Goal: Complete application form

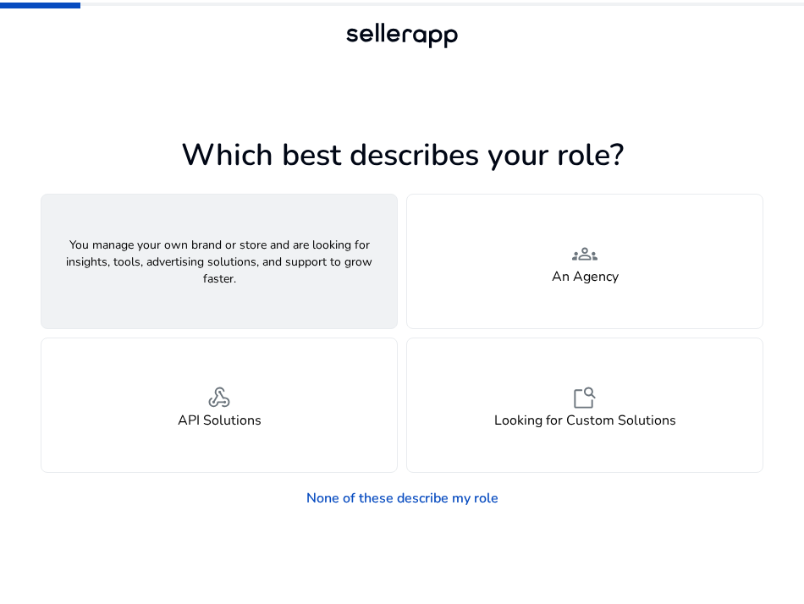
click at [224, 257] on span "person" at bounding box center [219, 254] width 25 height 30
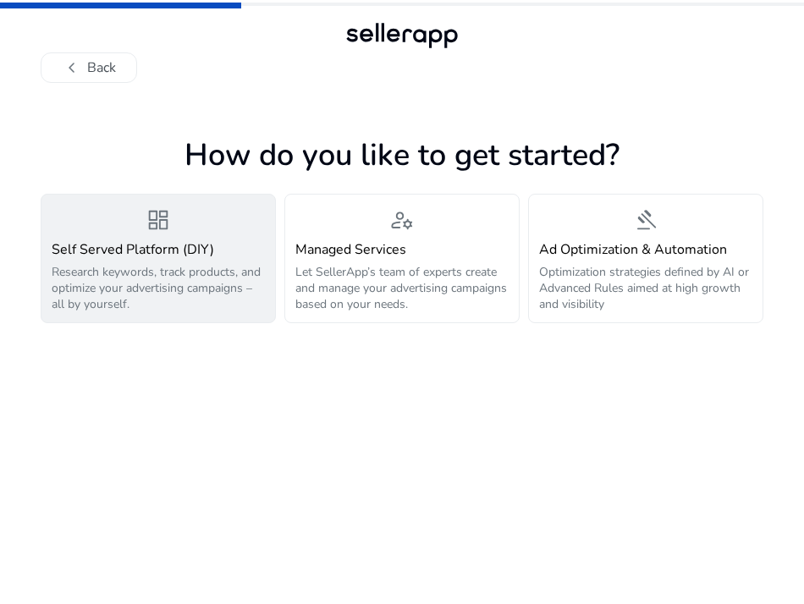
click at [187, 268] on p "Research keywords, track products, and optimize your advertising campaigns – al…" at bounding box center [158, 288] width 213 height 48
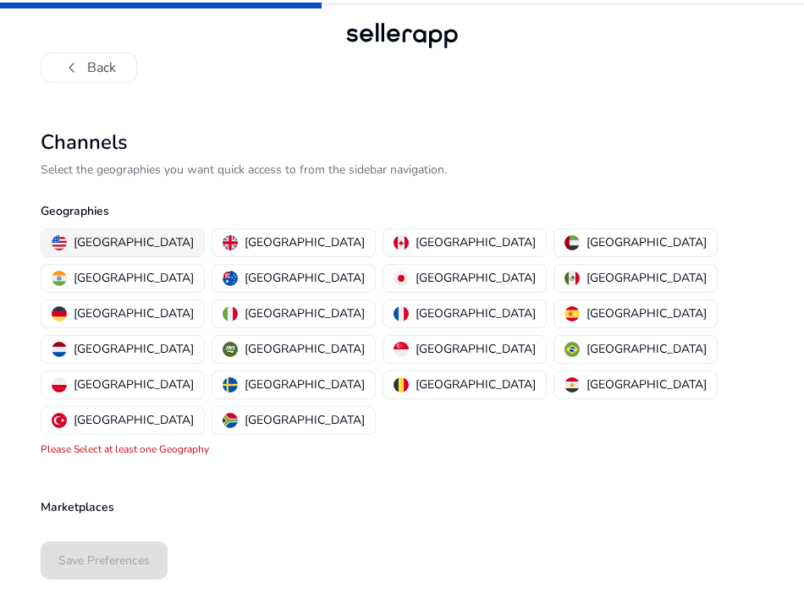
click at [123, 237] on p "[GEOGRAPHIC_DATA]" at bounding box center [134, 243] width 120 height 18
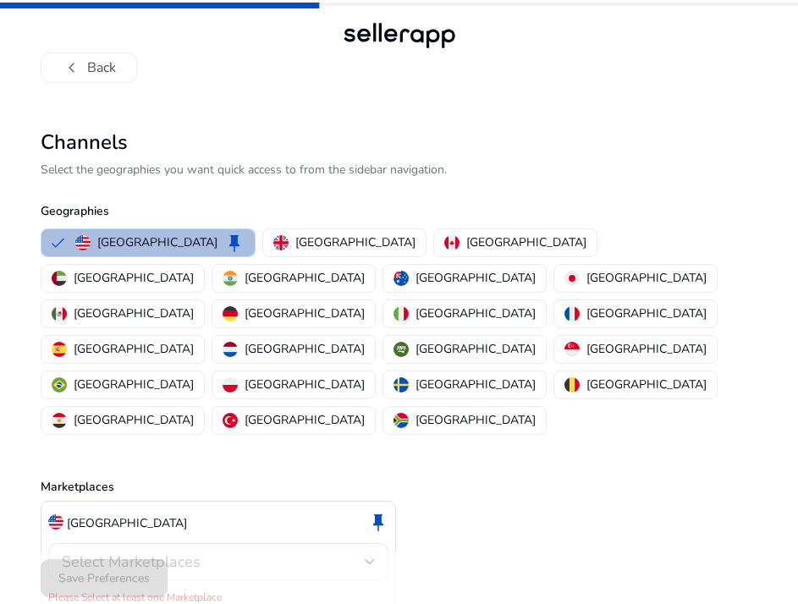
scroll to position [2, 0]
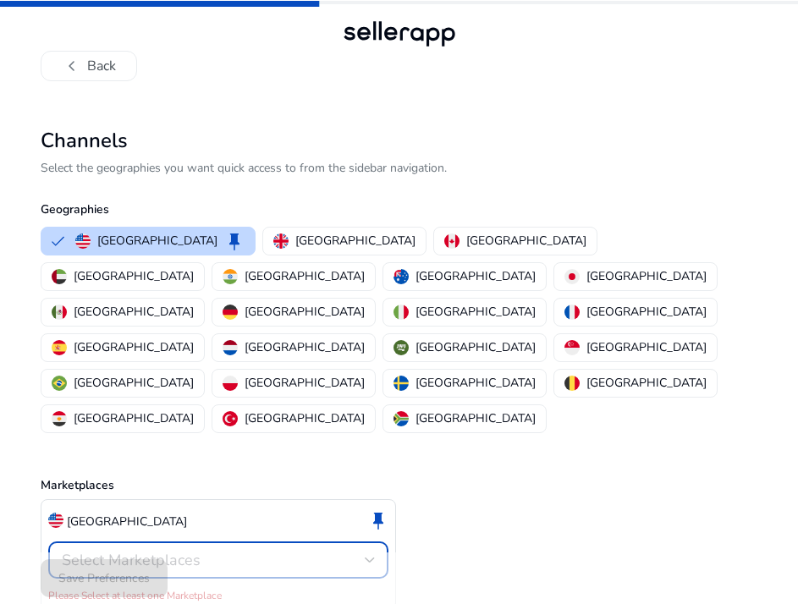
click at [367, 557] on div at bounding box center [370, 560] width 10 height 7
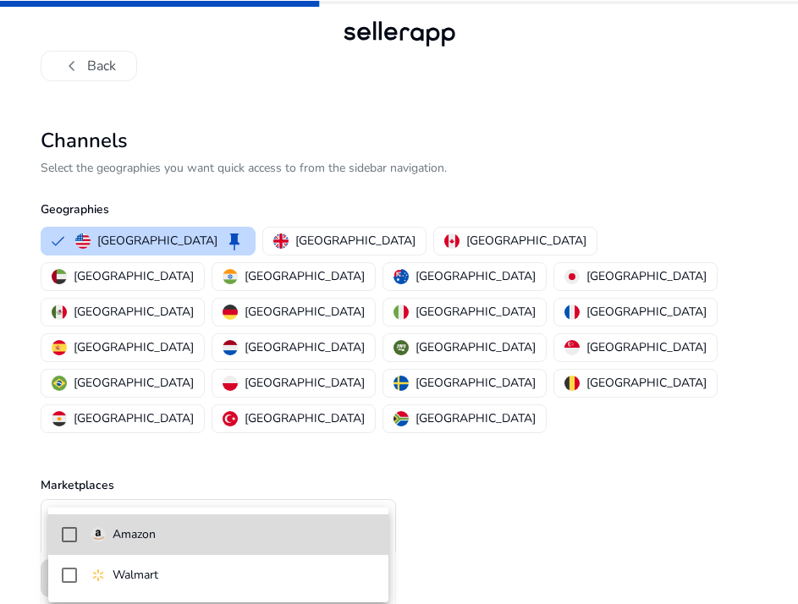
click at [295, 531] on span "Amazon" at bounding box center [233, 535] width 284 height 19
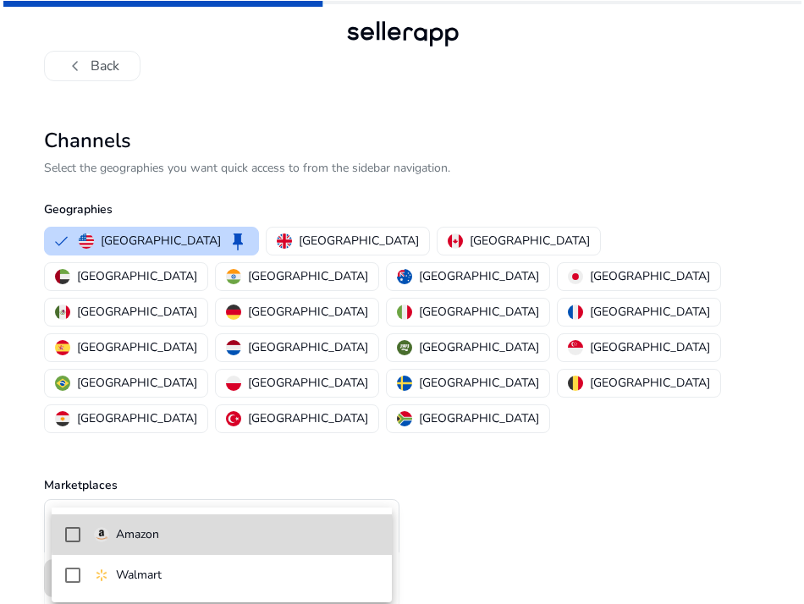
scroll to position [0, 0]
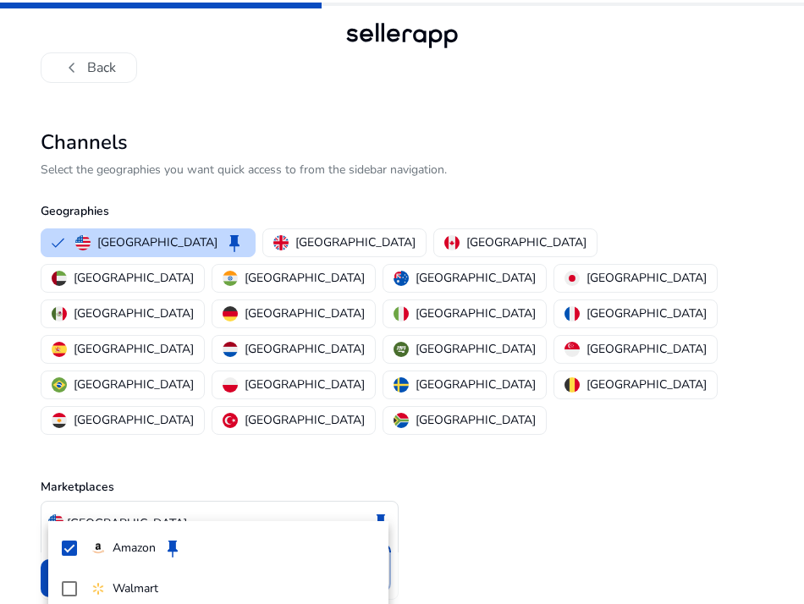
click at [544, 461] on div at bounding box center [402, 302] width 804 height 604
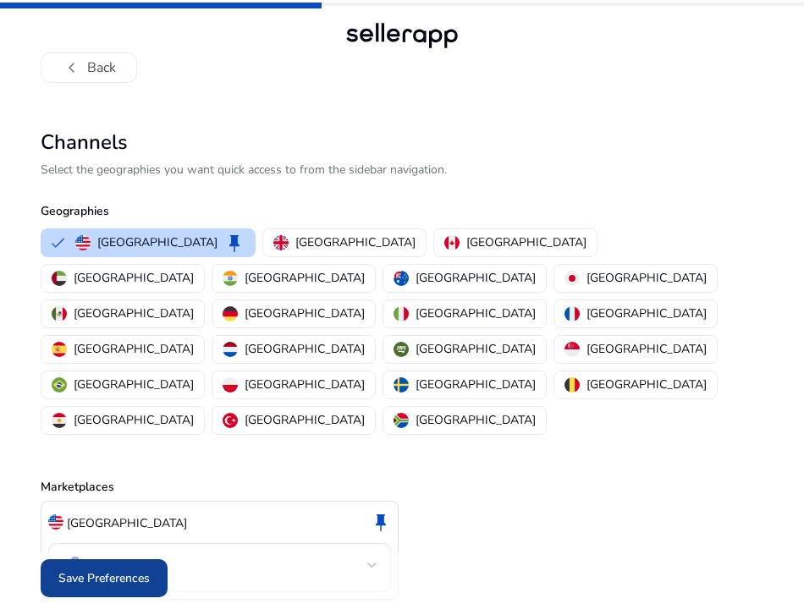
click at [90, 570] on span "Save Preferences" at bounding box center [103, 579] width 91 height 18
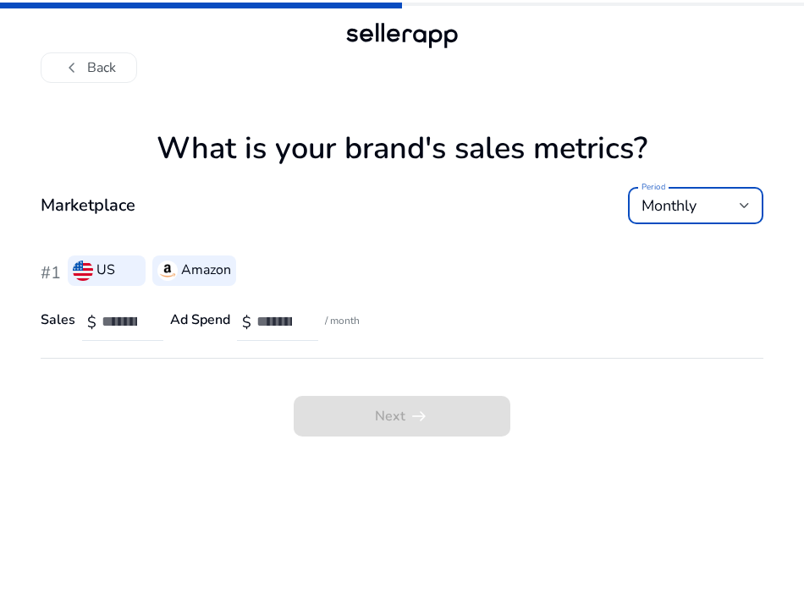
click at [739, 212] on div "Monthly" at bounding box center [691, 205] width 98 height 19
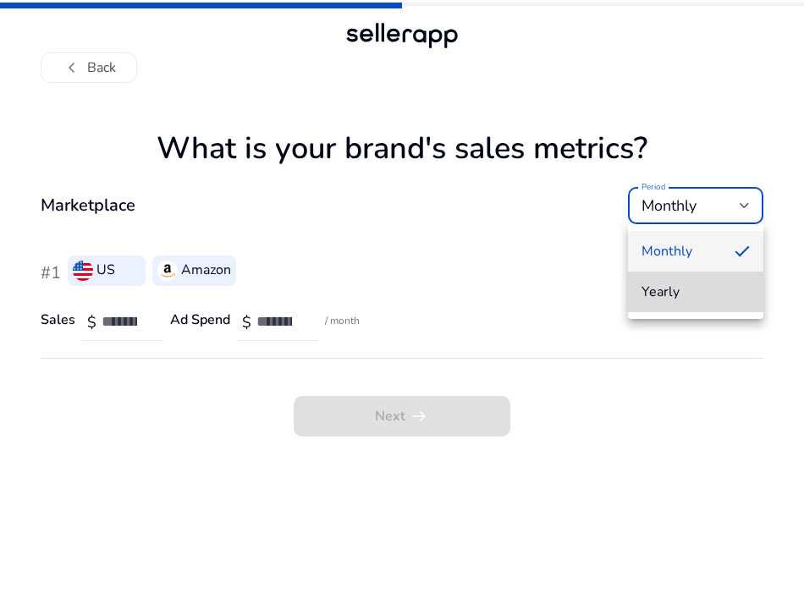
click at [677, 293] on span "Yearly" at bounding box center [696, 292] width 108 height 19
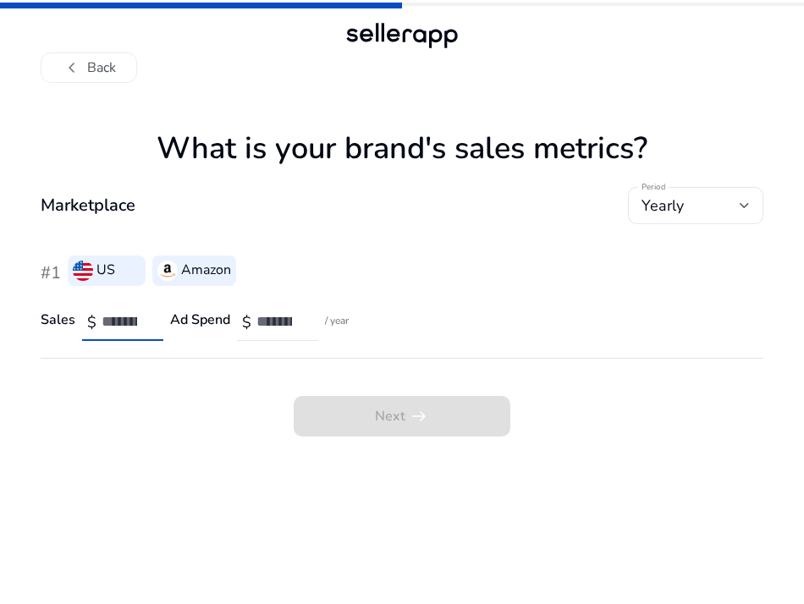
click at [114, 314] on input "number" at bounding box center [126, 321] width 48 height 19
click at [137, 326] on input "*" at bounding box center [126, 321] width 48 height 19
click at [140, 326] on input "*" at bounding box center [126, 321] width 48 height 19
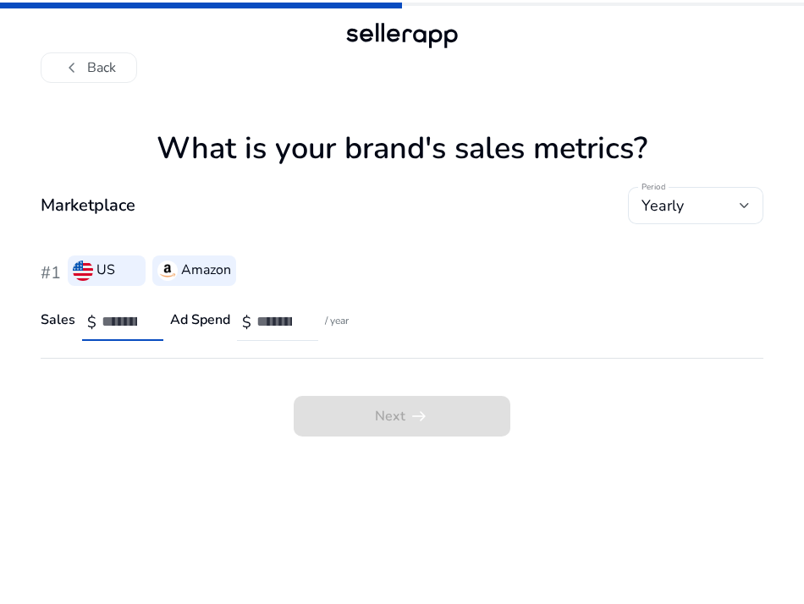
click at [140, 317] on input "*" at bounding box center [126, 321] width 48 height 19
type input "*"
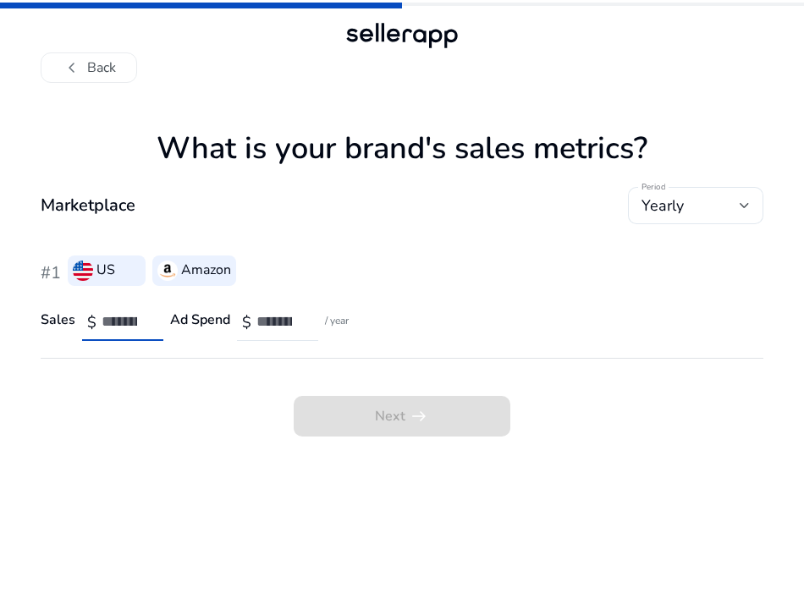
click at [141, 318] on input "*" at bounding box center [126, 321] width 48 height 19
type input "*******"
click at [156, 369] on div "Next arrow_right_alt" at bounding box center [402, 398] width 723 height 78
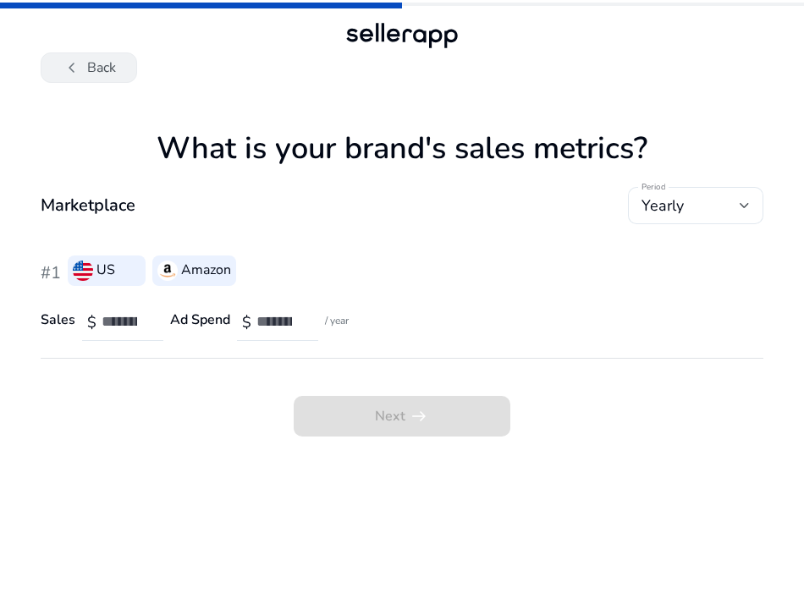
click at [82, 71] on button "chevron_left Back" at bounding box center [89, 67] width 97 height 30
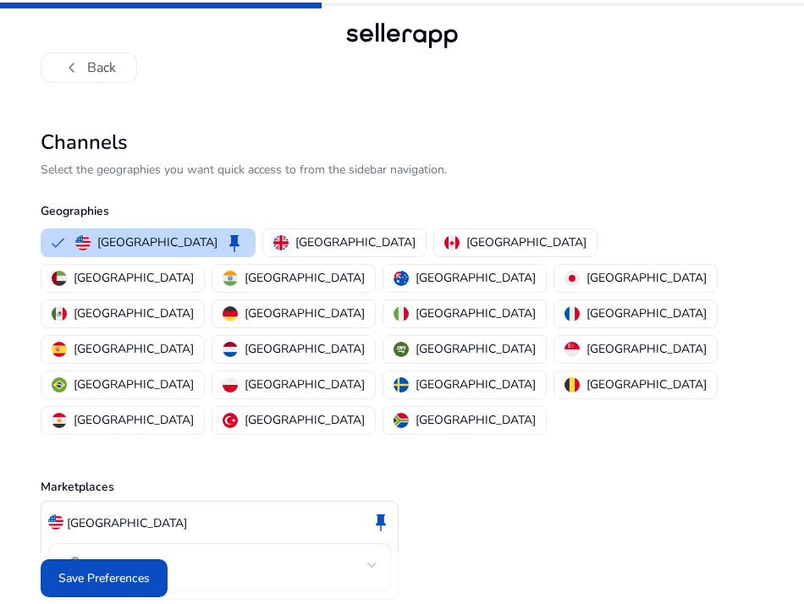
click at [377, 555] on div at bounding box center [372, 565] width 10 height 20
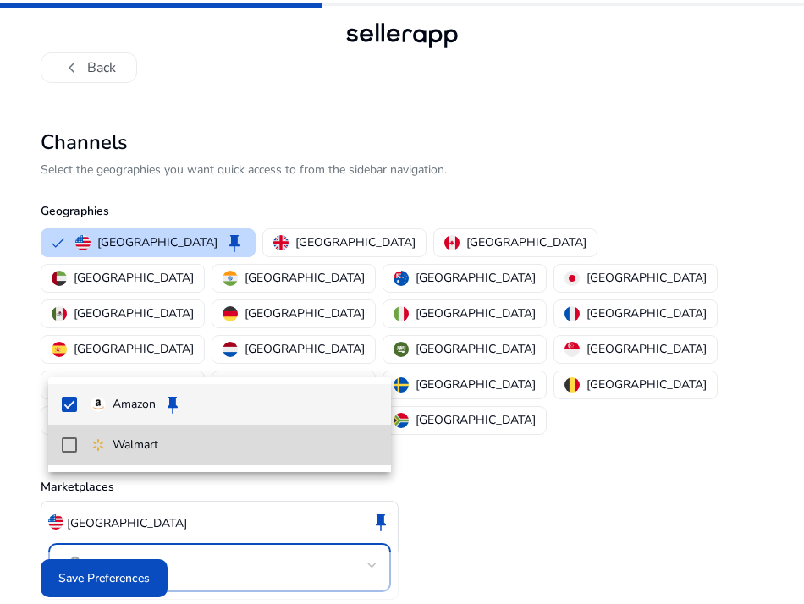
click at [207, 444] on span "Walmart" at bounding box center [234, 445] width 287 height 19
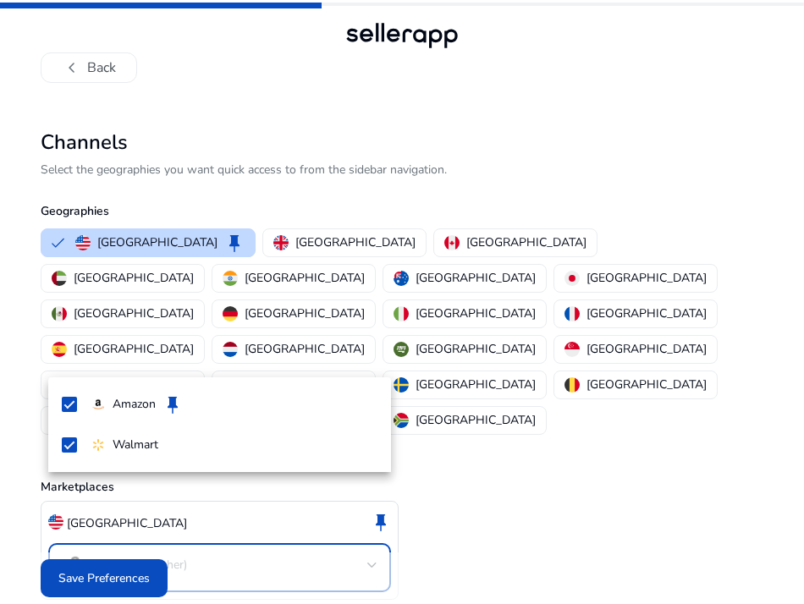
click at [375, 502] on div at bounding box center [402, 302] width 804 height 604
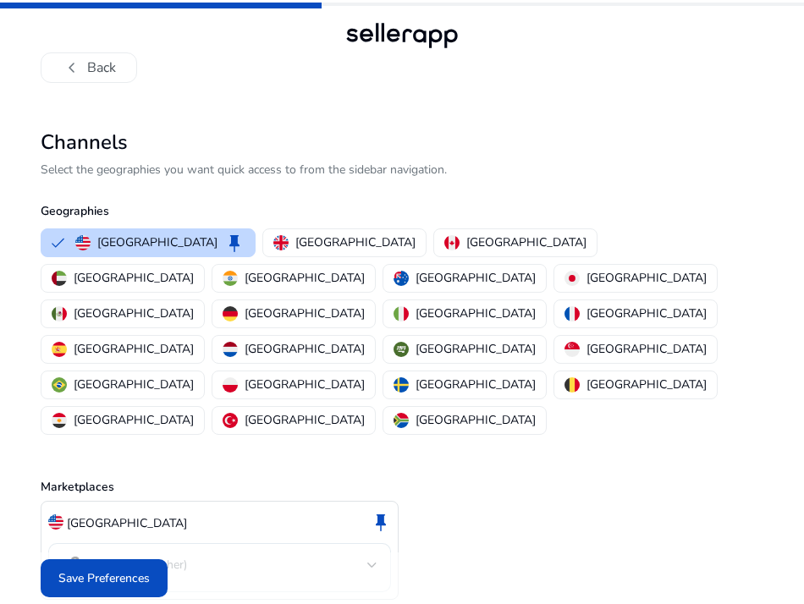
click at [370, 562] on div at bounding box center [372, 565] width 10 height 7
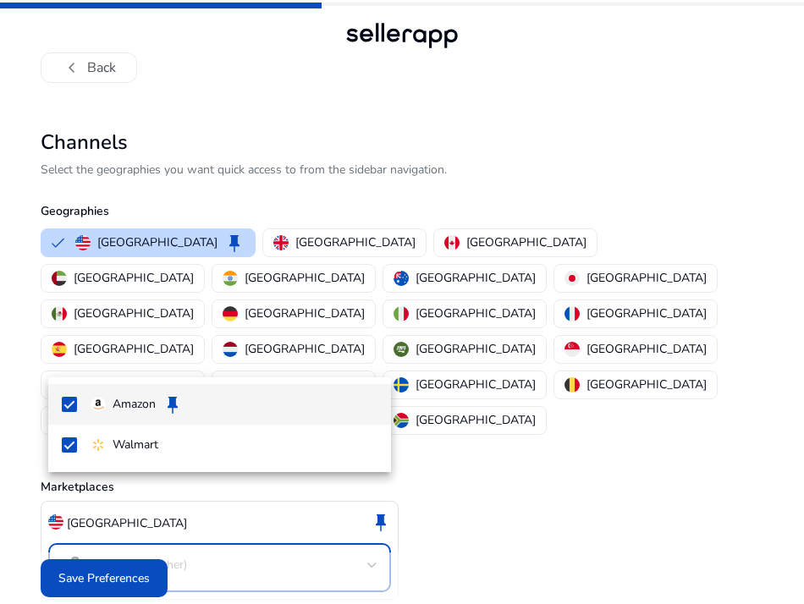
click at [107, 572] on div at bounding box center [402, 302] width 804 height 604
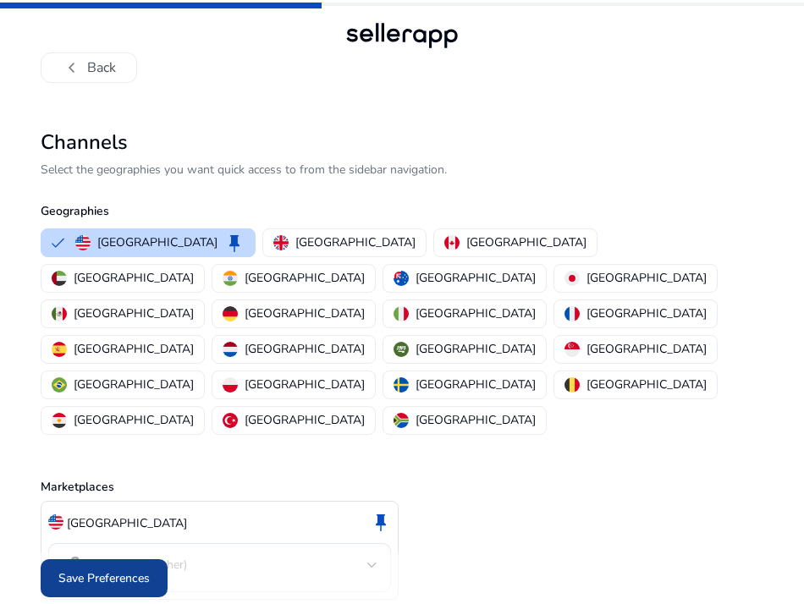
click at [113, 570] on span "Save Preferences" at bounding box center [103, 579] width 91 height 18
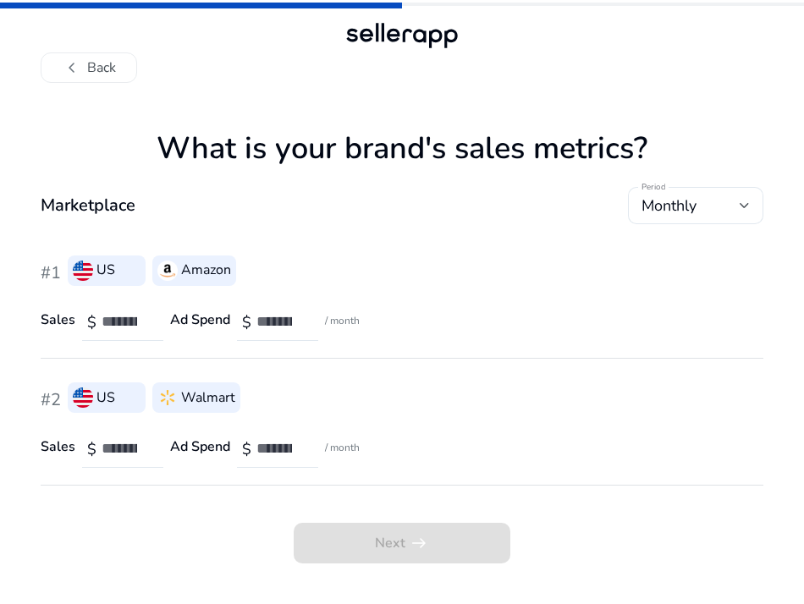
click at [147, 473] on div "#2 US Walmart Sales $ Ad Spend $ / month" at bounding box center [402, 422] width 723 height 127
click at [196, 317] on h4 "Ad Spend" at bounding box center [200, 320] width 60 height 16
click at [270, 312] on input "number" at bounding box center [281, 321] width 48 height 19
click at [117, 318] on input "number" at bounding box center [126, 321] width 48 height 19
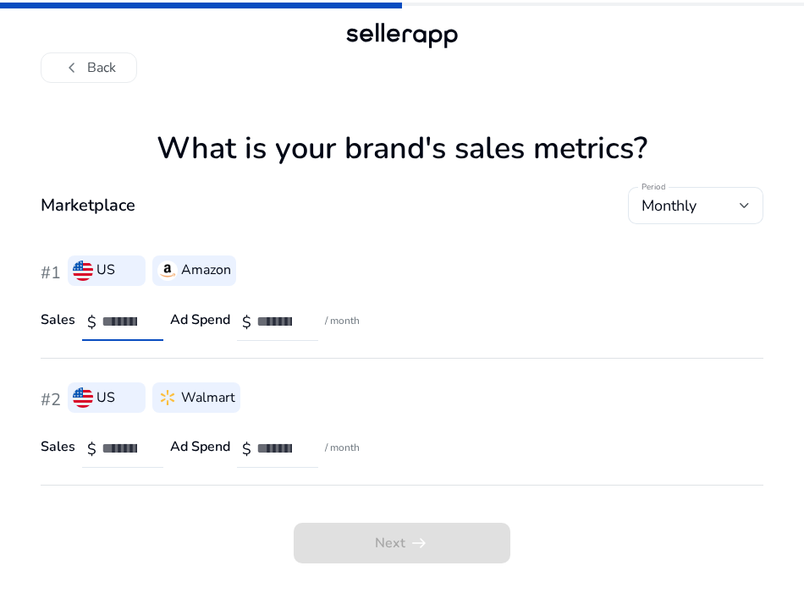
click at [143, 324] on input "*" at bounding box center [126, 321] width 48 height 19
type input "**"
click at [260, 318] on input "number" at bounding box center [281, 321] width 48 height 19
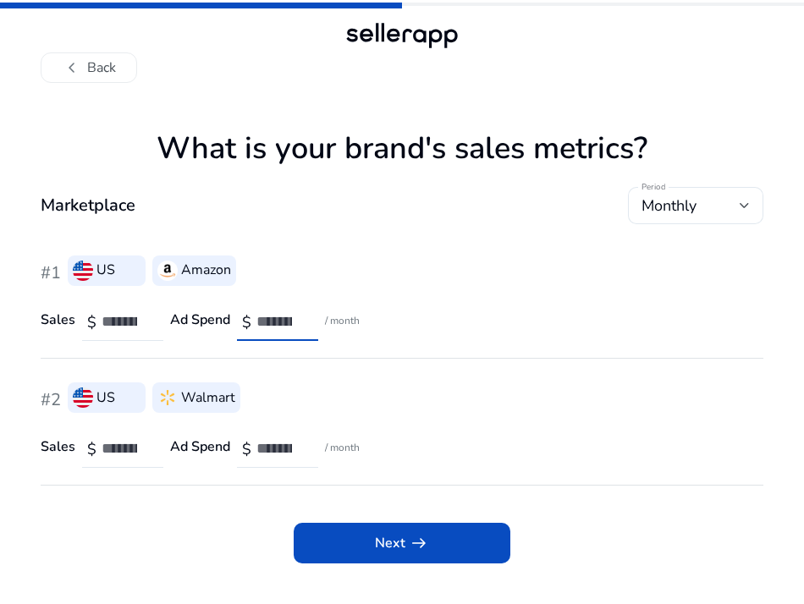
type input "*"
click at [296, 323] on input "*" at bounding box center [281, 321] width 48 height 19
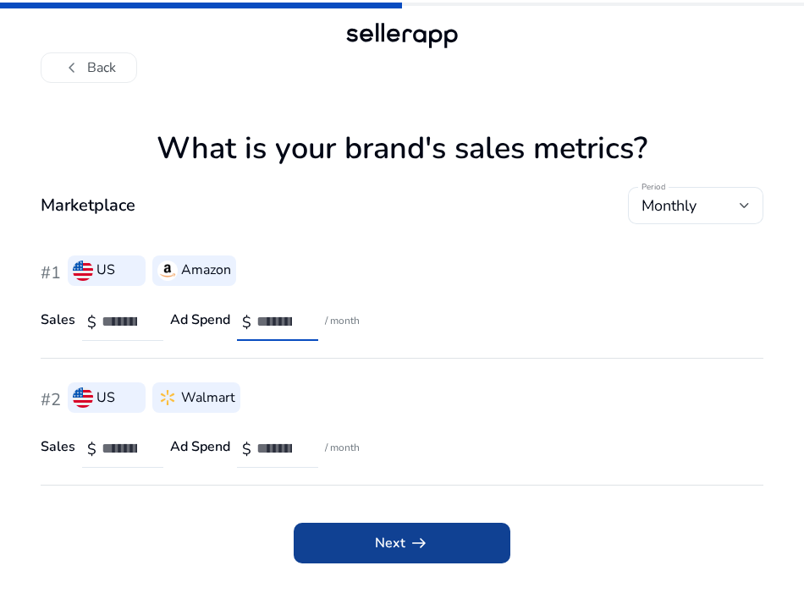
type input "*"
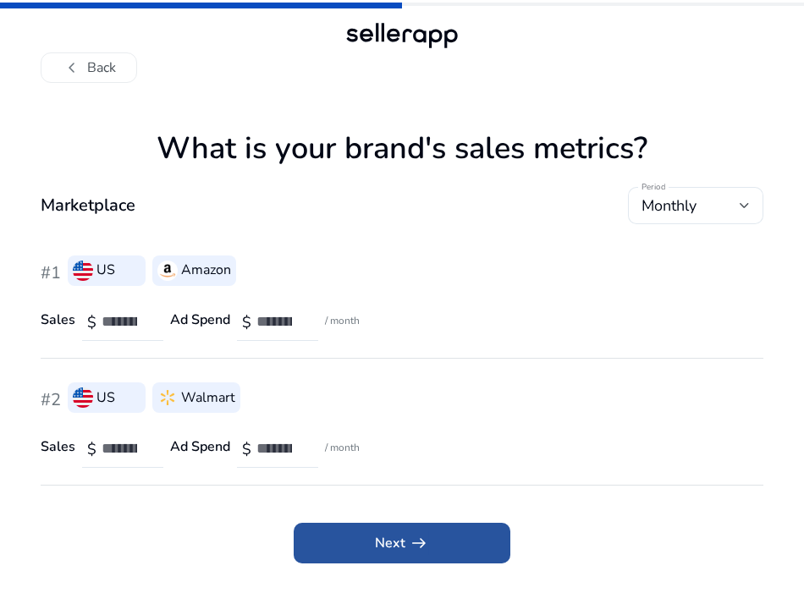
click at [395, 544] on span "Next arrow_right_alt" at bounding box center [402, 543] width 54 height 20
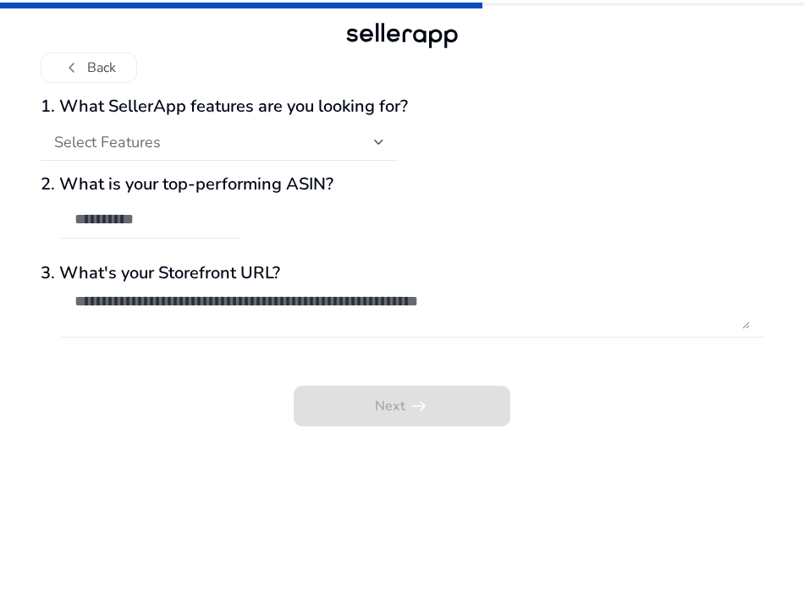
click at [174, 300] on textarea at bounding box center [413, 310] width 676 height 37
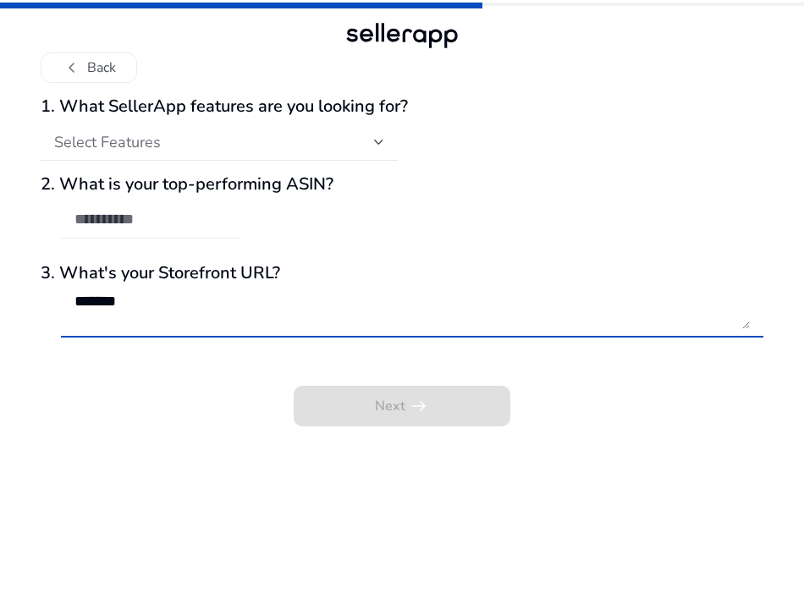
type textarea "*******"
click at [179, 210] on input "text" at bounding box center [151, 219] width 152 height 19
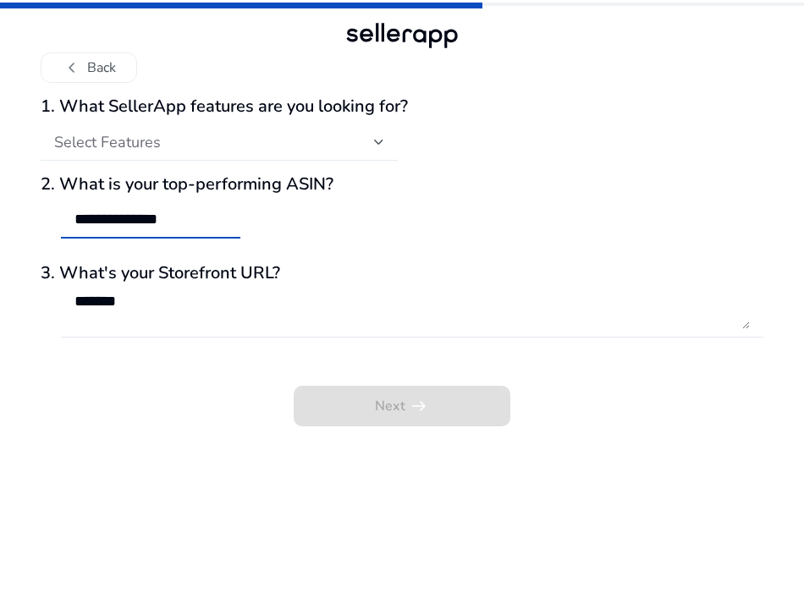
type input "**********"
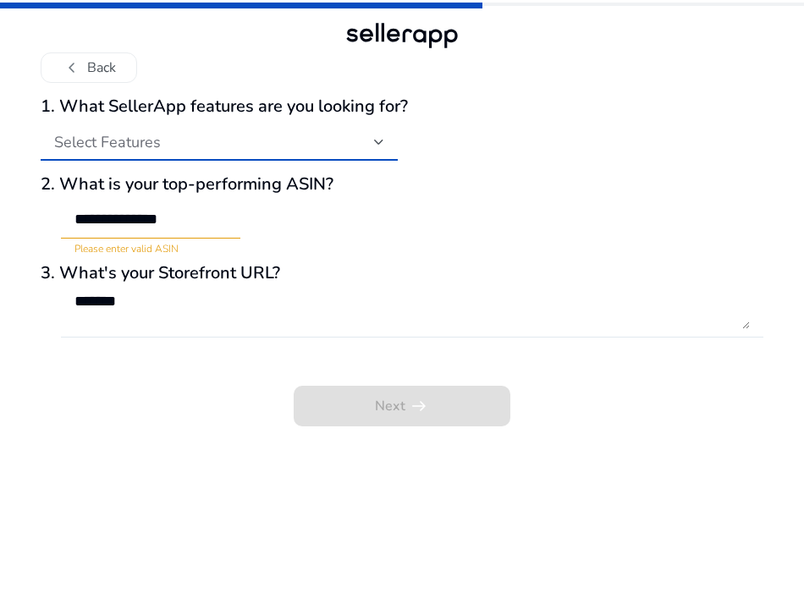
click at [371, 150] on div "Select Features" at bounding box center [214, 142] width 320 height 19
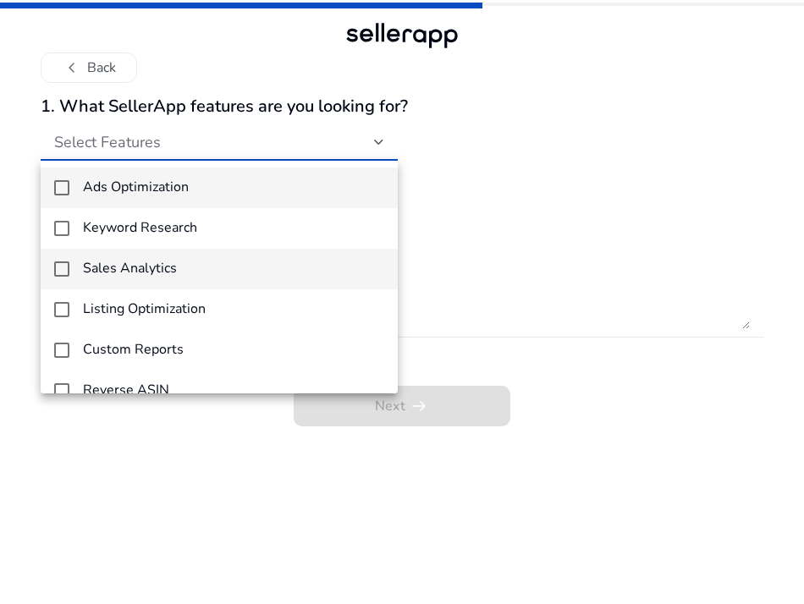
click at [58, 269] on mat-pseudo-checkbox at bounding box center [61, 269] width 15 height 15
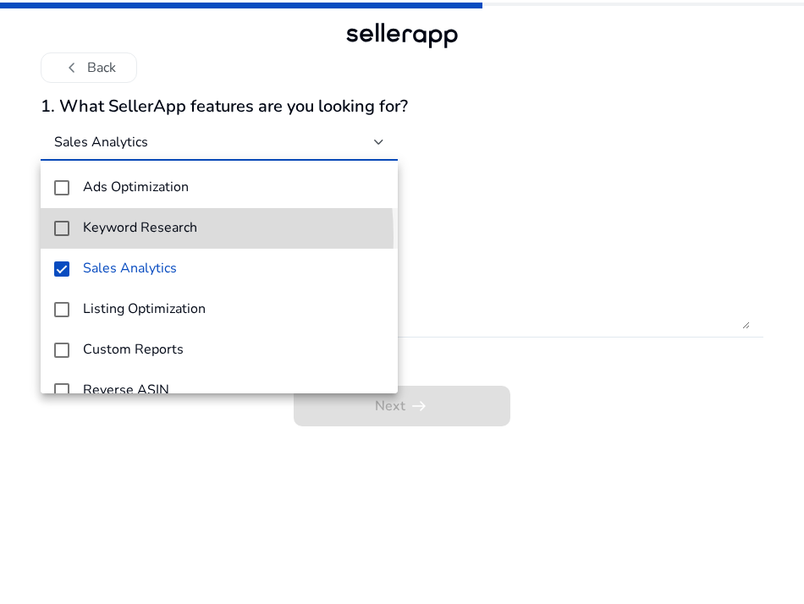
click at [60, 238] on mat-option "Keyword Research" at bounding box center [219, 228] width 357 height 41
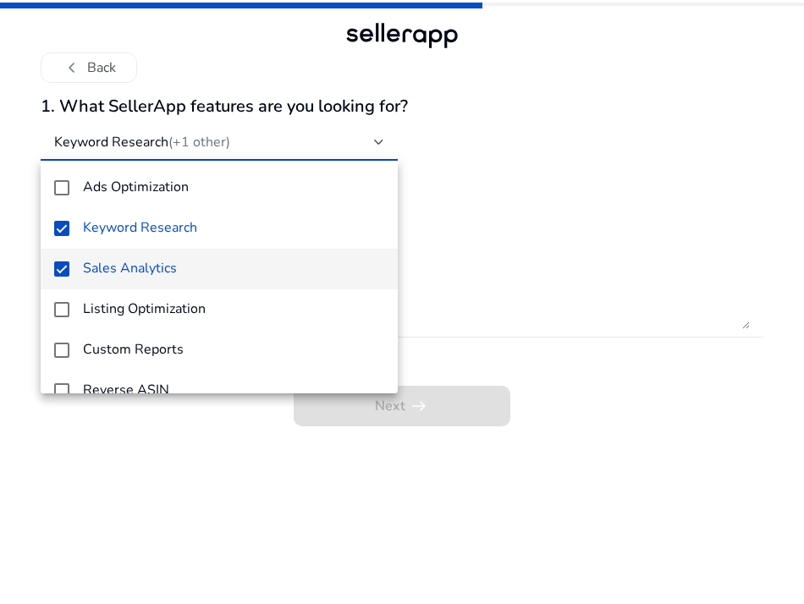
scroll to position [25, 0]
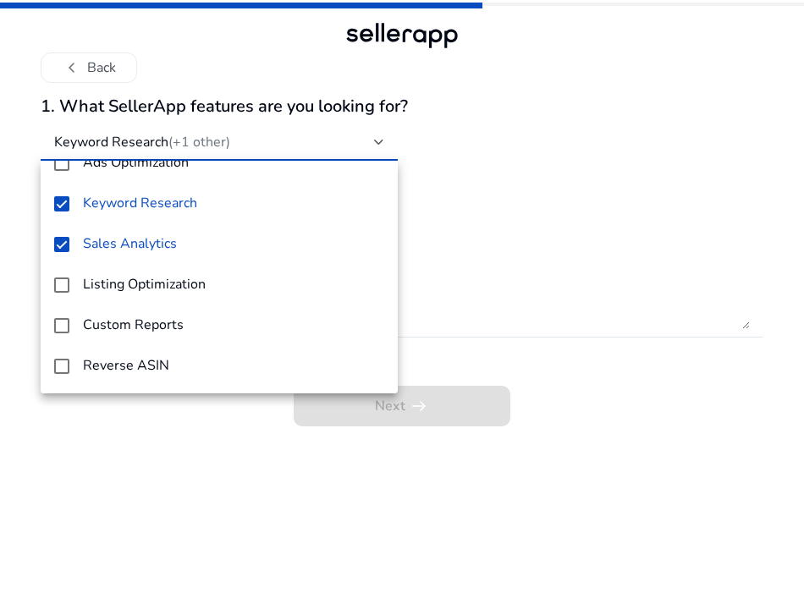
click at [497, 337] on div at bounding box center [402, 302] width 804 height 604
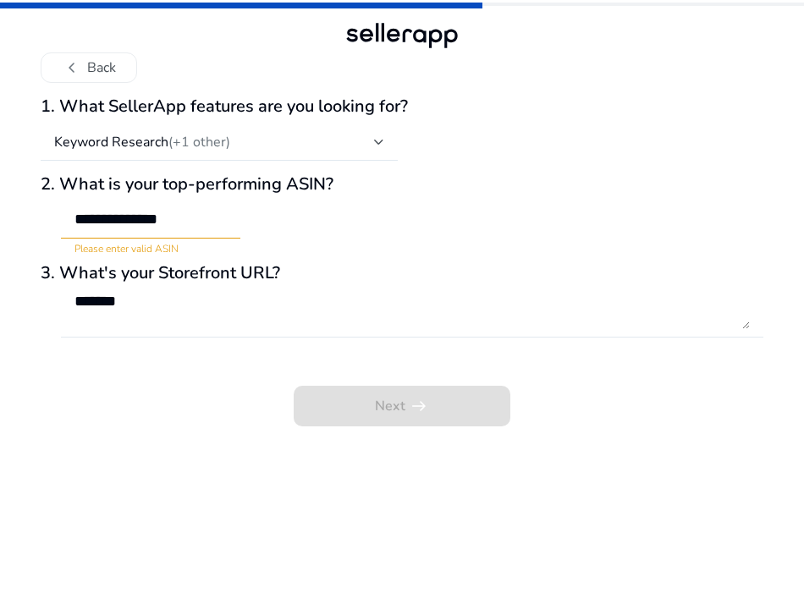
click at [379, 406] on div "Next arrow_right_alt" at bounding box center [402, 394] width 723 height 64
click at [191, 210] on input "**********" at bounding box center [151, 219] width 152 height 19
